Goal: Information Seeking & Learning: Learn about a topic

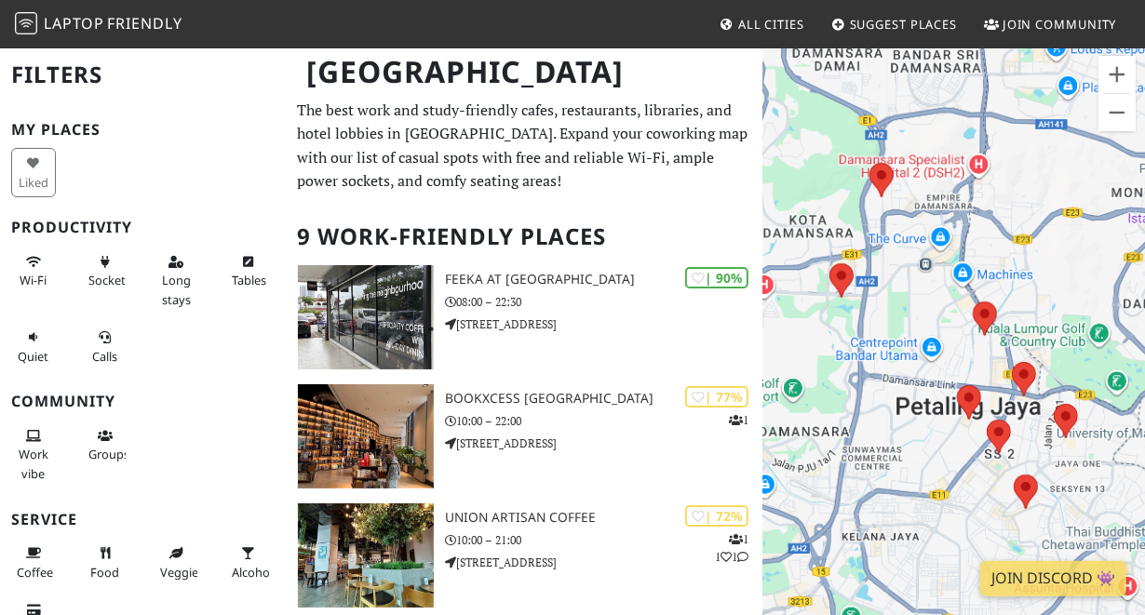
click at [526, 209] on h2 "9 Work-Friendly Places" at bounding box center [525, 237] width 455 height 57
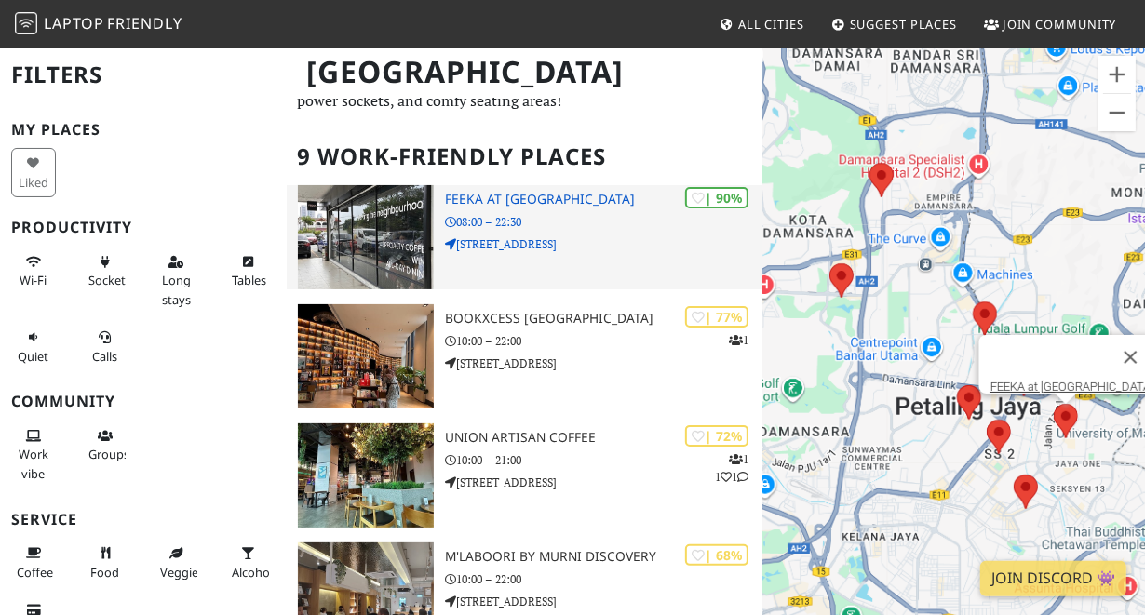
scroll to position [93, 0]
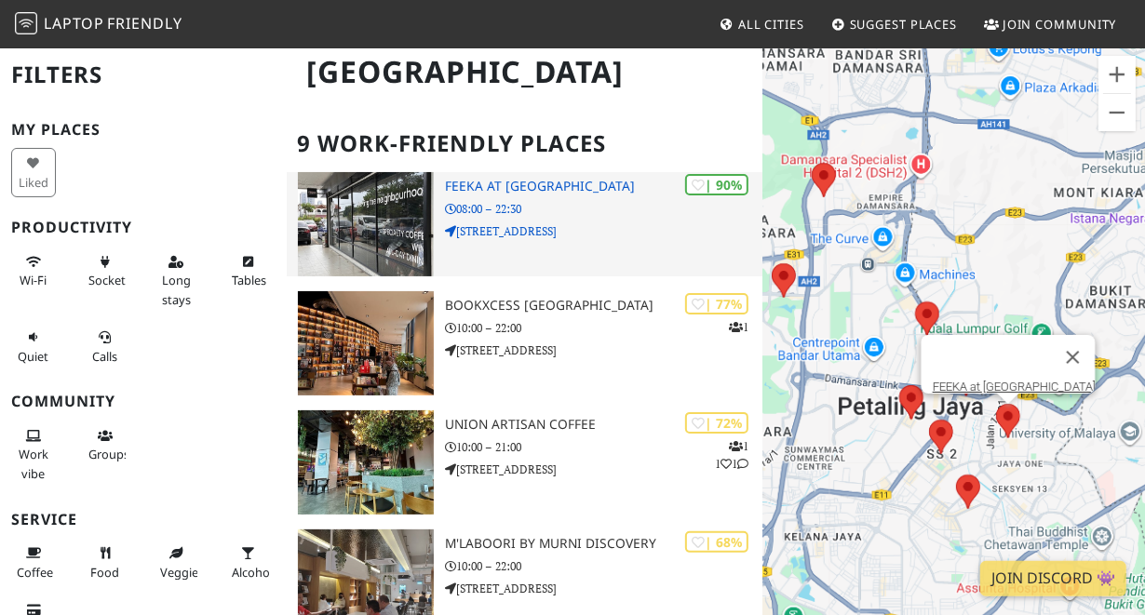
click at [379, 245] on img at bounding box center [366, 224] width 137 height 104
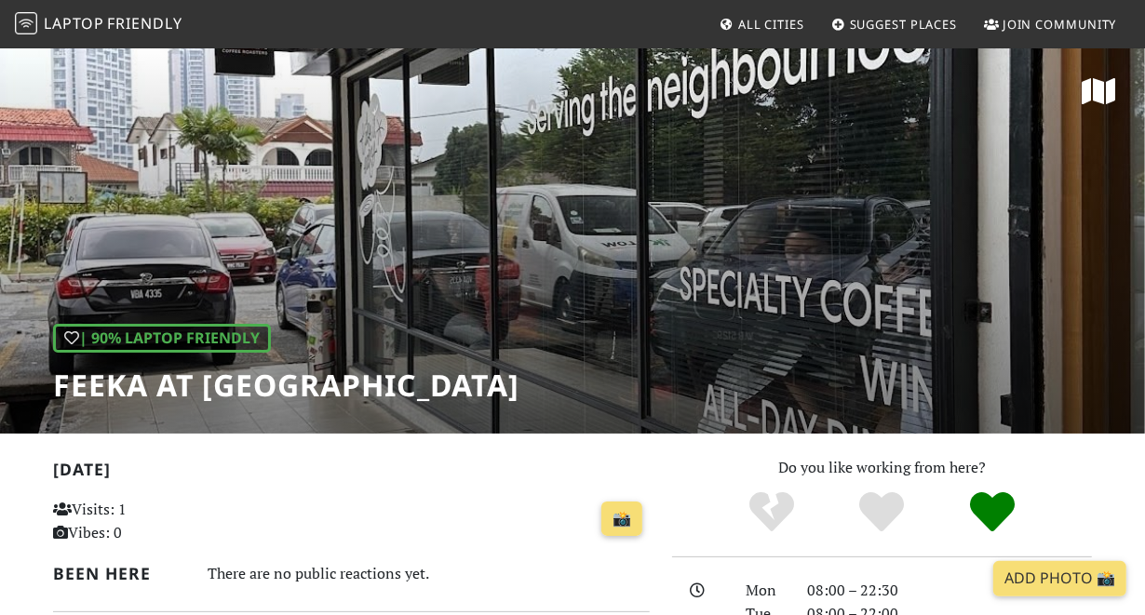
drag, startPoint x: 635, startPoint y: 285, endPoint x: 236, endPoint y: 247, distance: 401.2
click at [236, 247] on div "| 90% Laptop Friendly FEEKA at Happy Mansion" at bounding box center [572, 240] width 1145 height 387
click at [451, 225] on div "| 90% Laptop Friendly FEEKA at Happy Mansion" at bounding box center [572, 240] width 1145 height 387
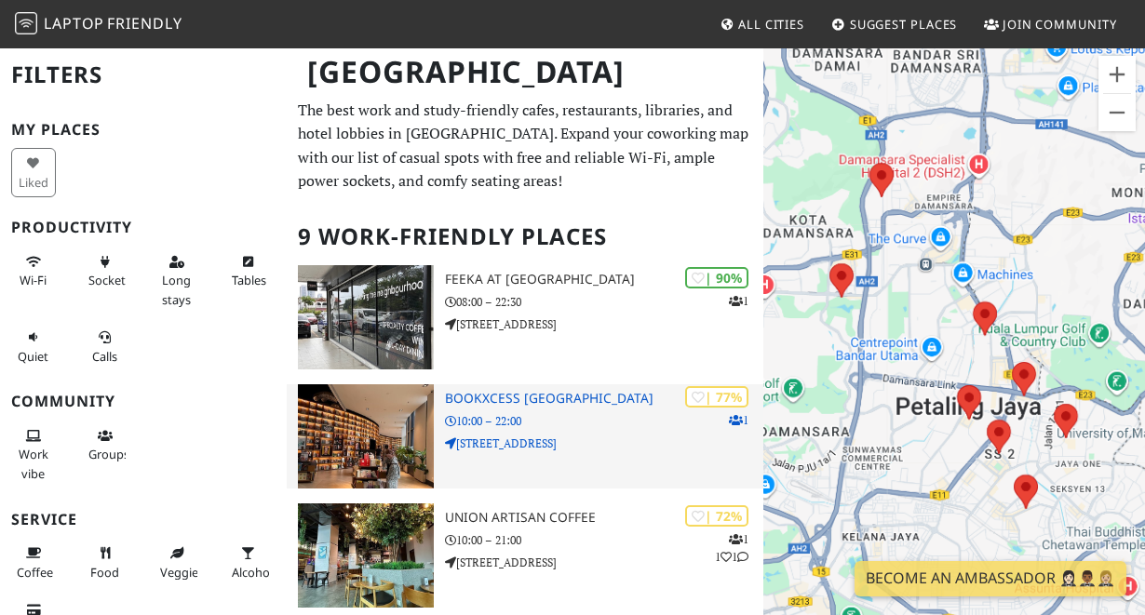
scroll to position [93, 0]
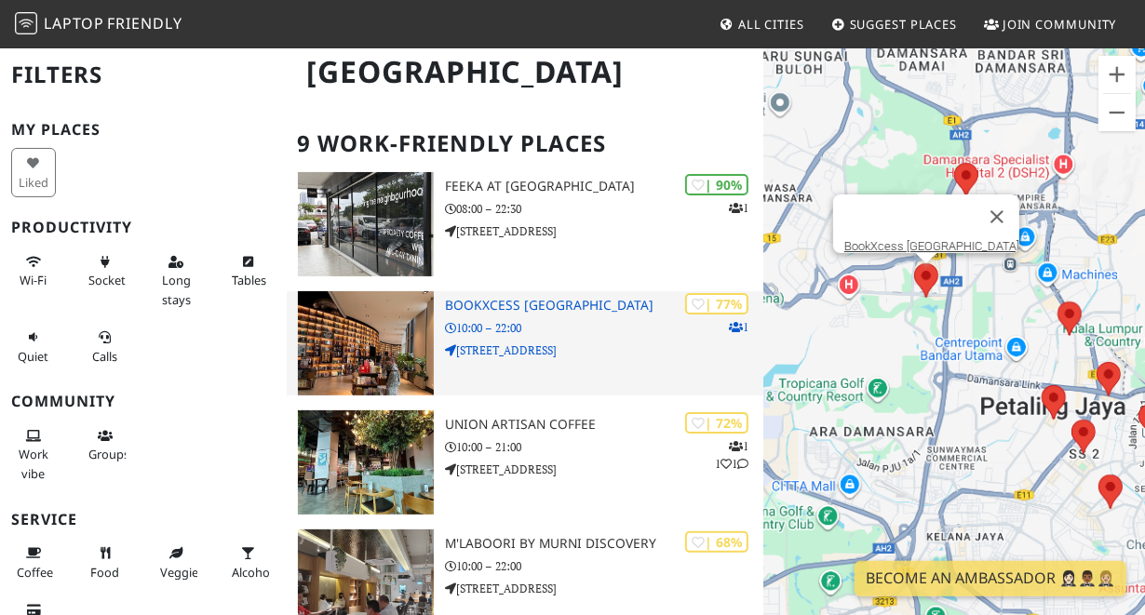
click at [360, 339] on img at bounding box center [366, 343] width 137 height 104
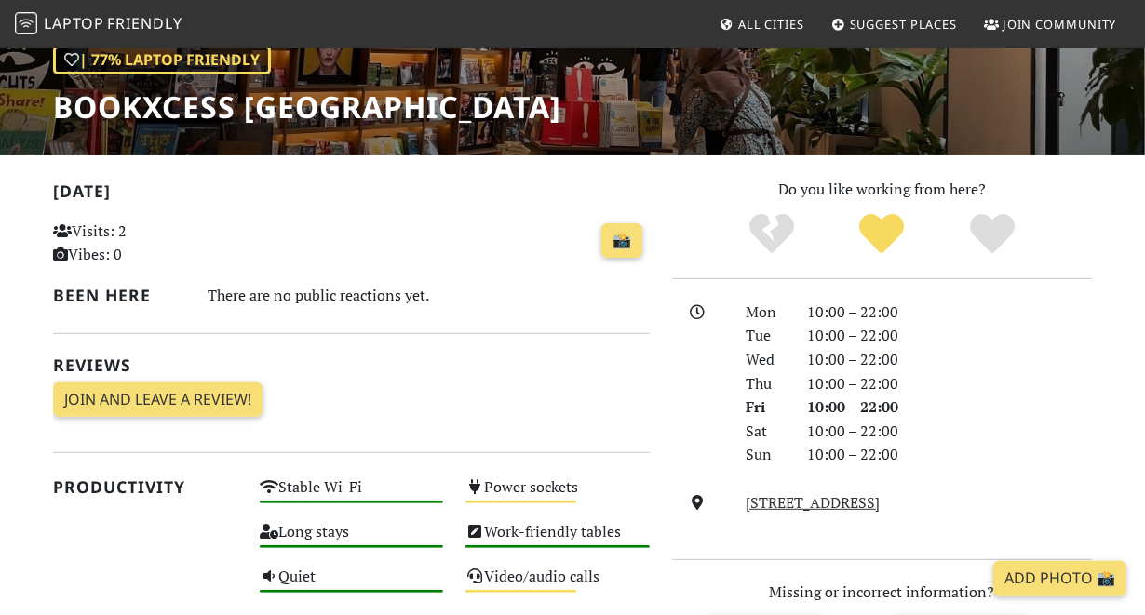
scroll to position [93, 0]
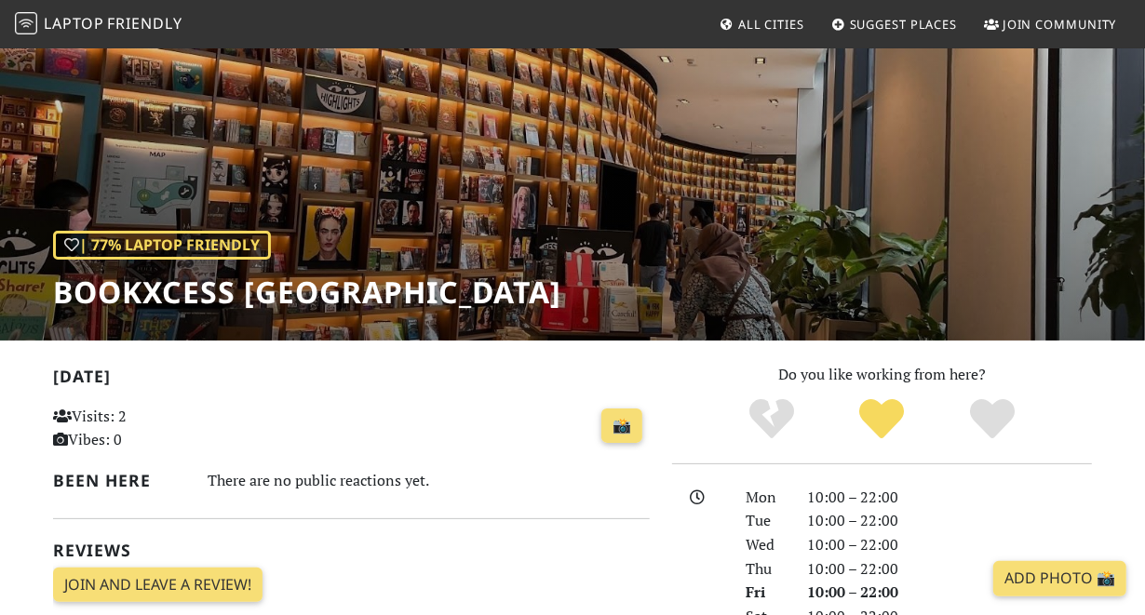
click at [494, 221] on div "| 77% Laptop Friendly BookXcess Tropicana Gardens Mall" at bounding box center [572, 146] width 1145 height 387
drag, startPoint x: 709, startPoint y: 218, endPoint x: 459, endPoint y: 217, distance: 250.4
click at [459, 217] on div "| 77% Laptop Friendly BookXcess Tropicana Gardens Mall" at bounding box center [572, 146] width 1145 height 387
click at [649, 210] on div "| 77% Laptop Friendly BookXcess Tropicana Gardens Mall" at bounding box center [572, 146] width 1145 height 387
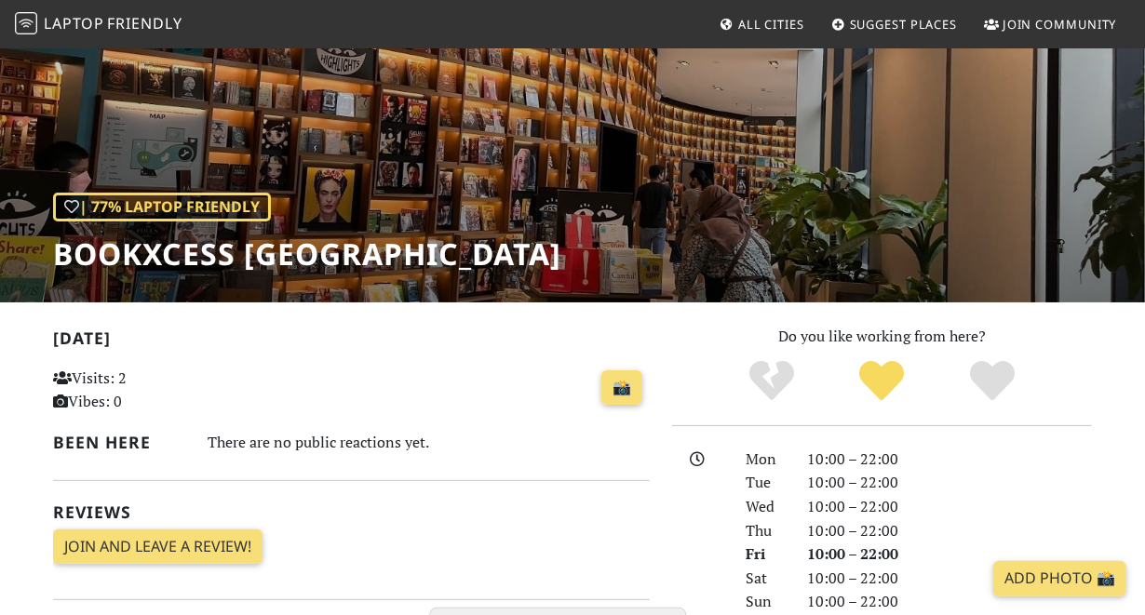
scroll to position [0, 0]
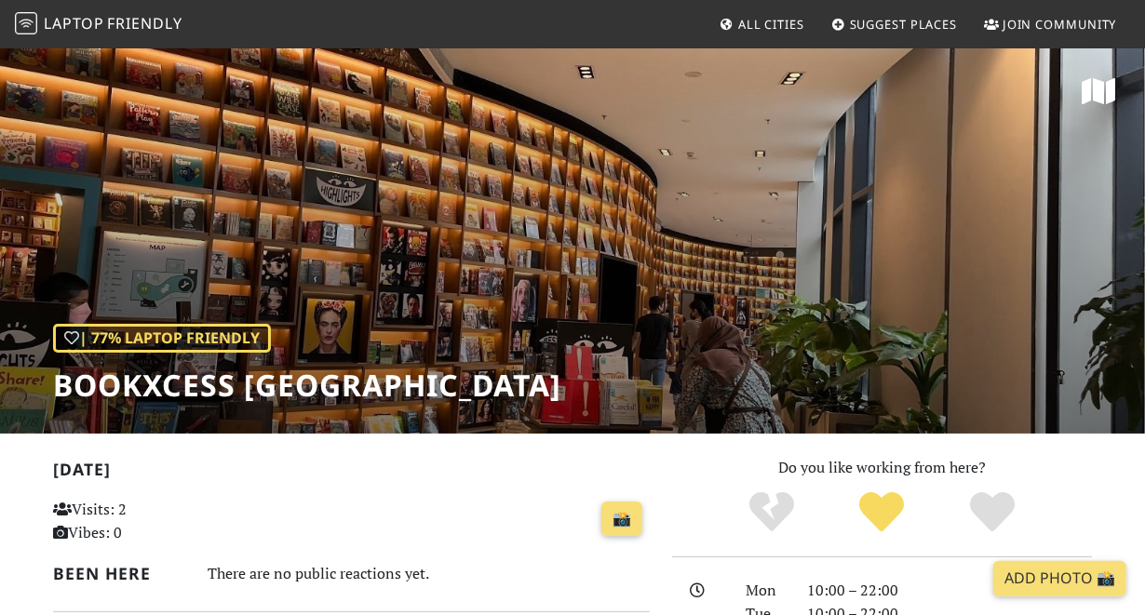
drag, startPoint x: 838, startPoint y: 186, endPoint x: 299, endPoint y: 103, distance: 545.3
click at [299, 103] on div "| 77% Laptop Friendly BookXcess Tropicana Gardens Mall" at bounding box center [572, 240] width 1145 height 387
click at [325, 213] on div "| 77% Laptop Friendly BookXcess Tropicana Gardens Mall" at bounding box center [572, 240] width 1145 height 387
click at [220, 222] on div "| 77% Laptop Friendly BookXcess Tropicana Gardens Mall" at bounding box center [572, 240] width 1145 height 387
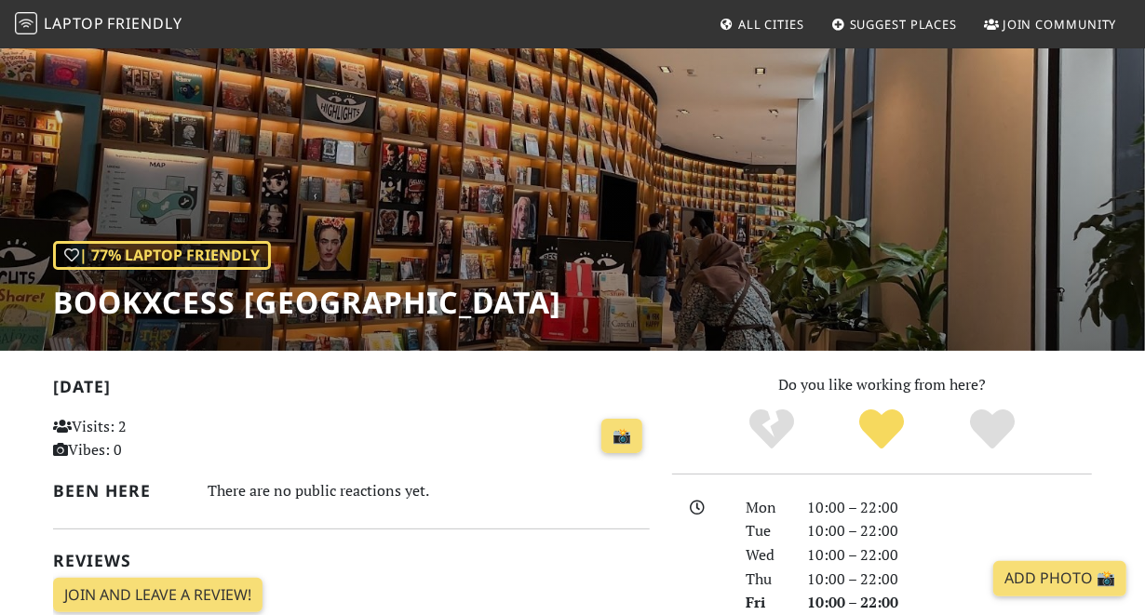
scroll to position [186, 0]
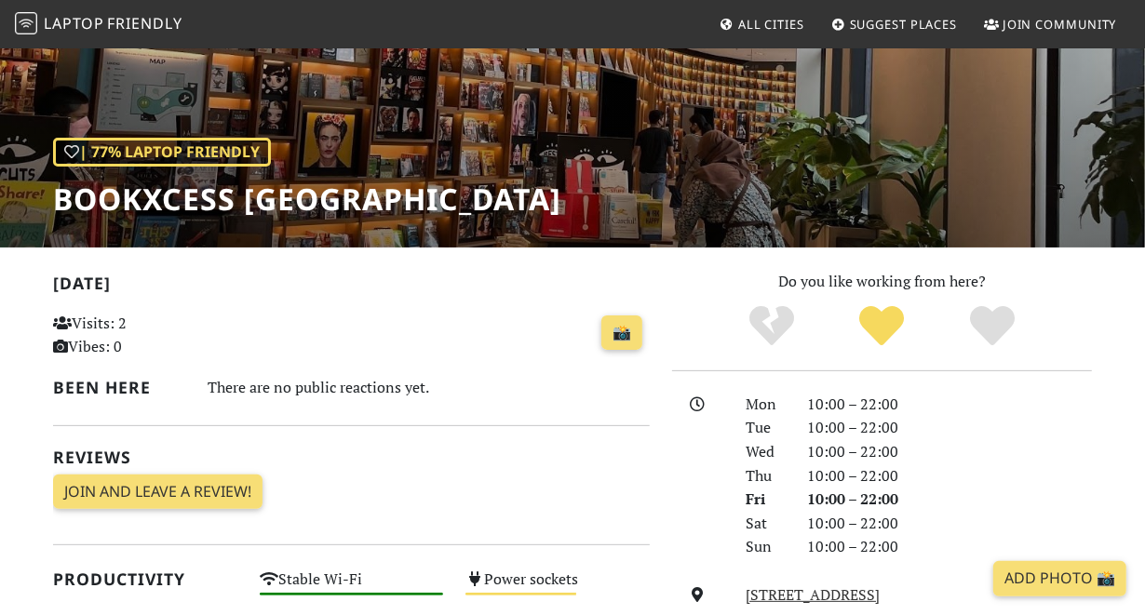
click at [157, 348] on p "Visits: 2 Vibes: 0" at bounding box center [145, 335] width 184 height 47
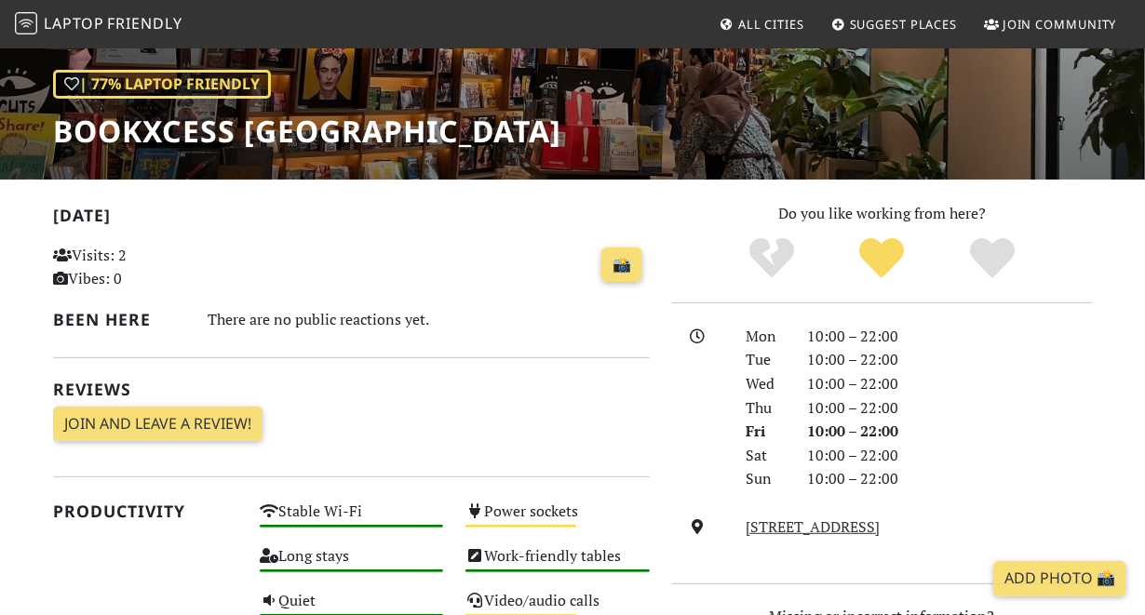
scroll to position [371, 0]
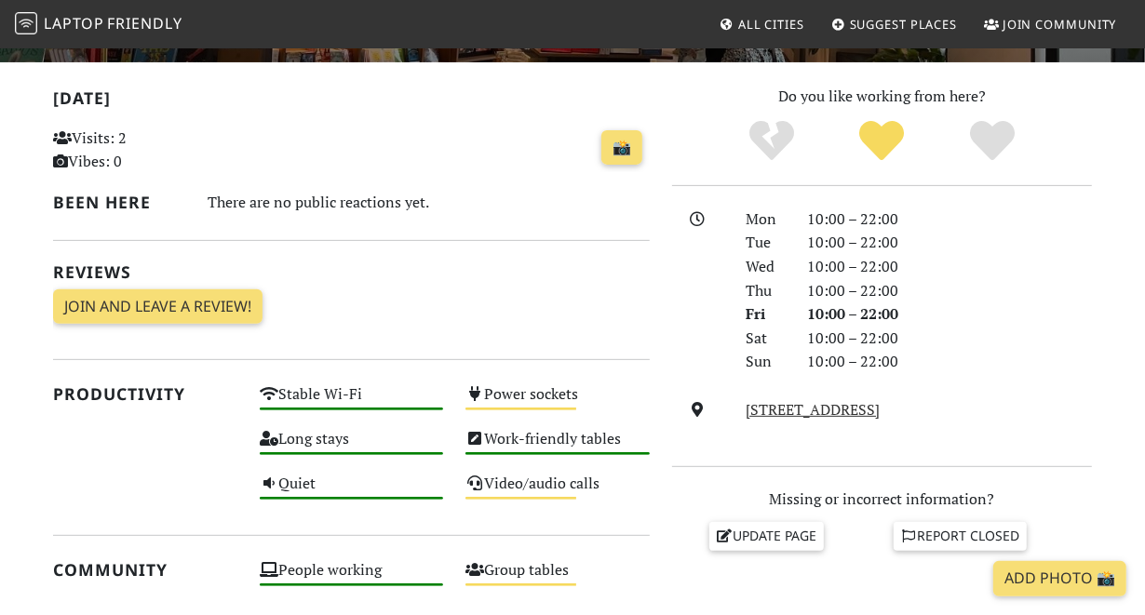
click at [662, 316] on div at bounding box center [698, 291] width 74 height 167
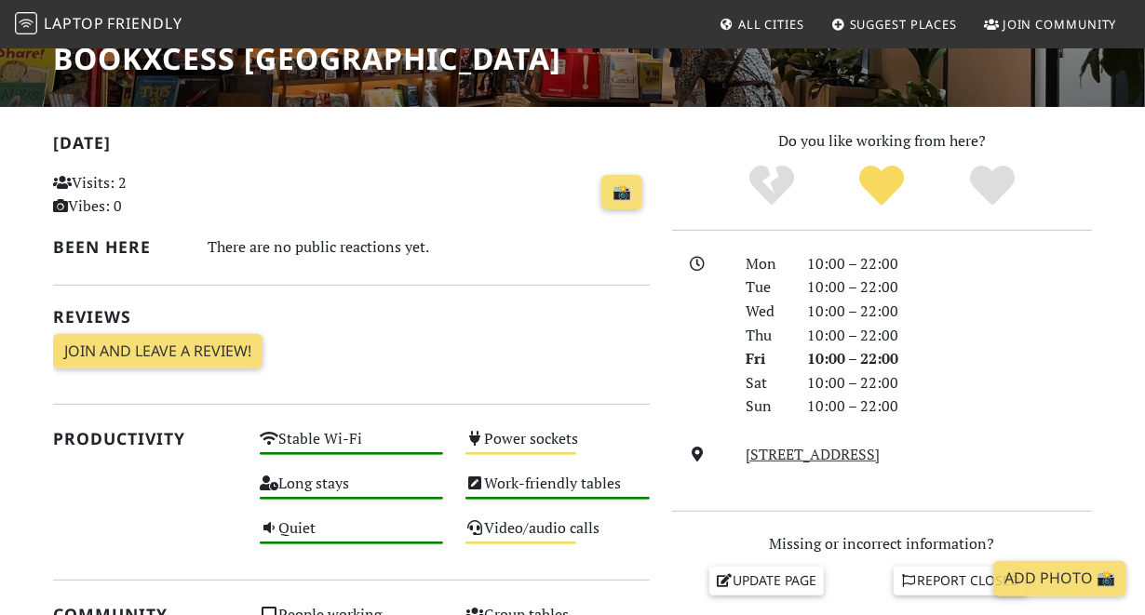
scroll to position [278, 0]
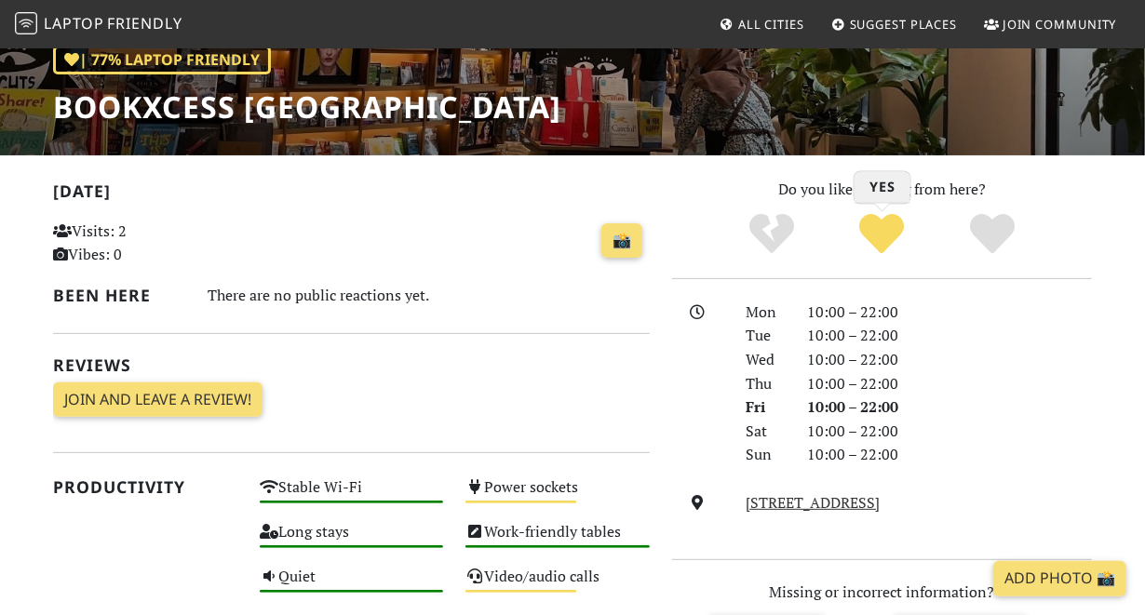
click at [881, 227] on icon "Yes" at bounding box center [882, 233] width 45 height 45
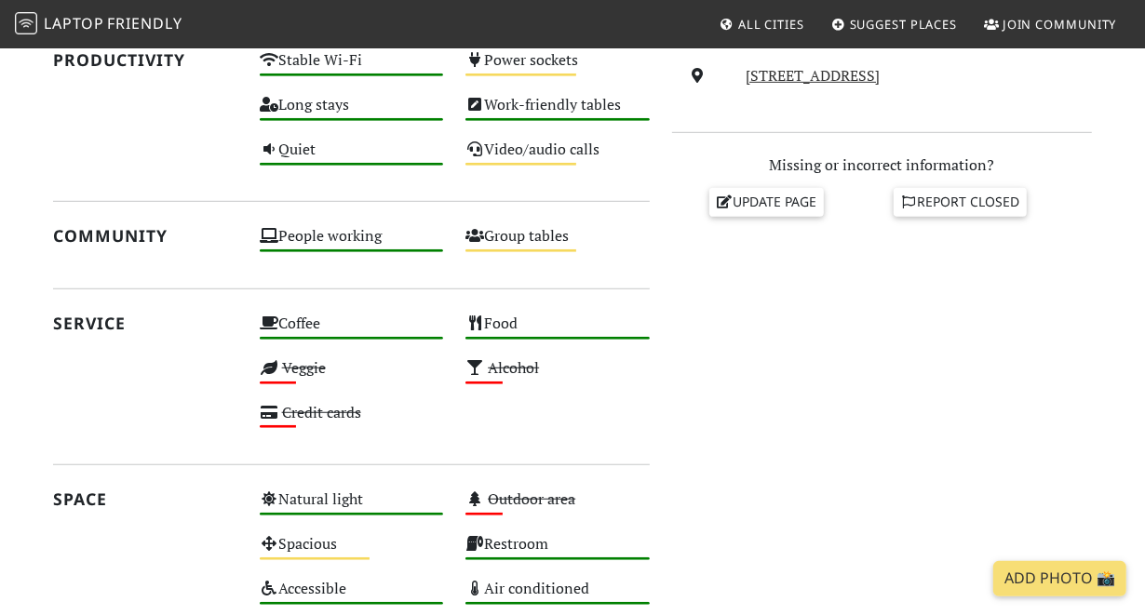
scroll to position [690, 0]
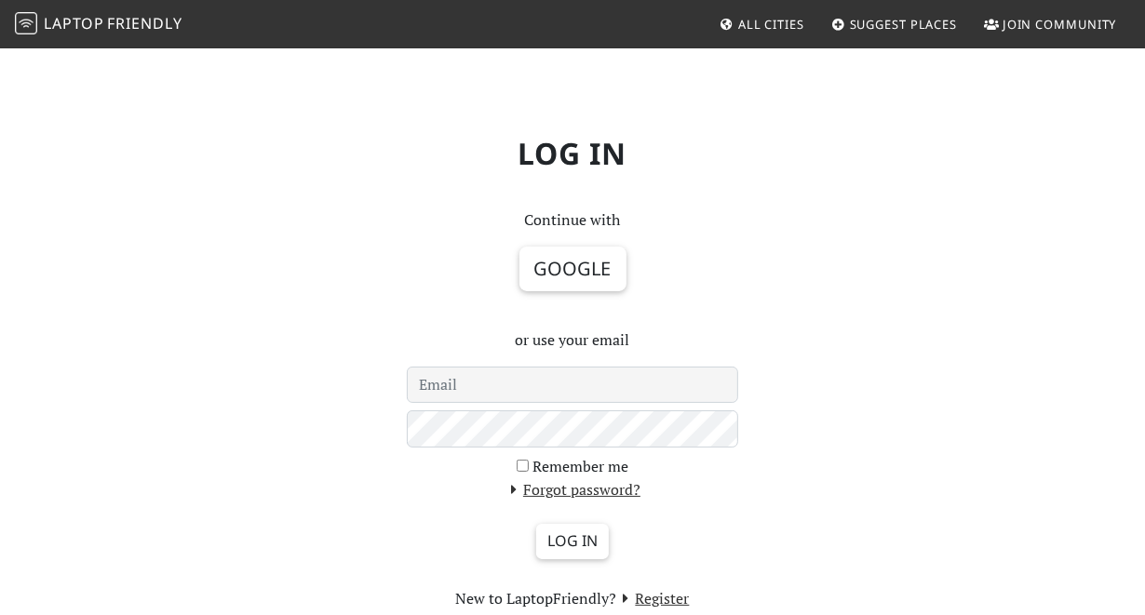
click at [244, 231] on div "Log in Continue with Google or use your email Remember me Forgot password? Log …" at bounding box center [572, 366] width 1061 height 491
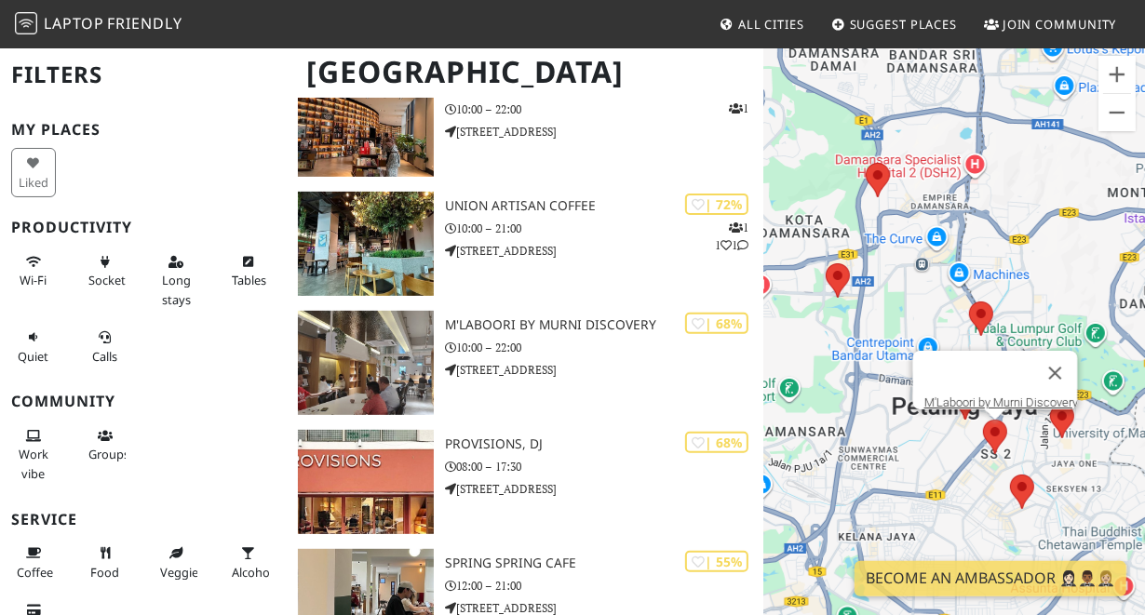
scroll to position [371, 0]
